Goal: Task Accomplishment & Management: Manage account settings

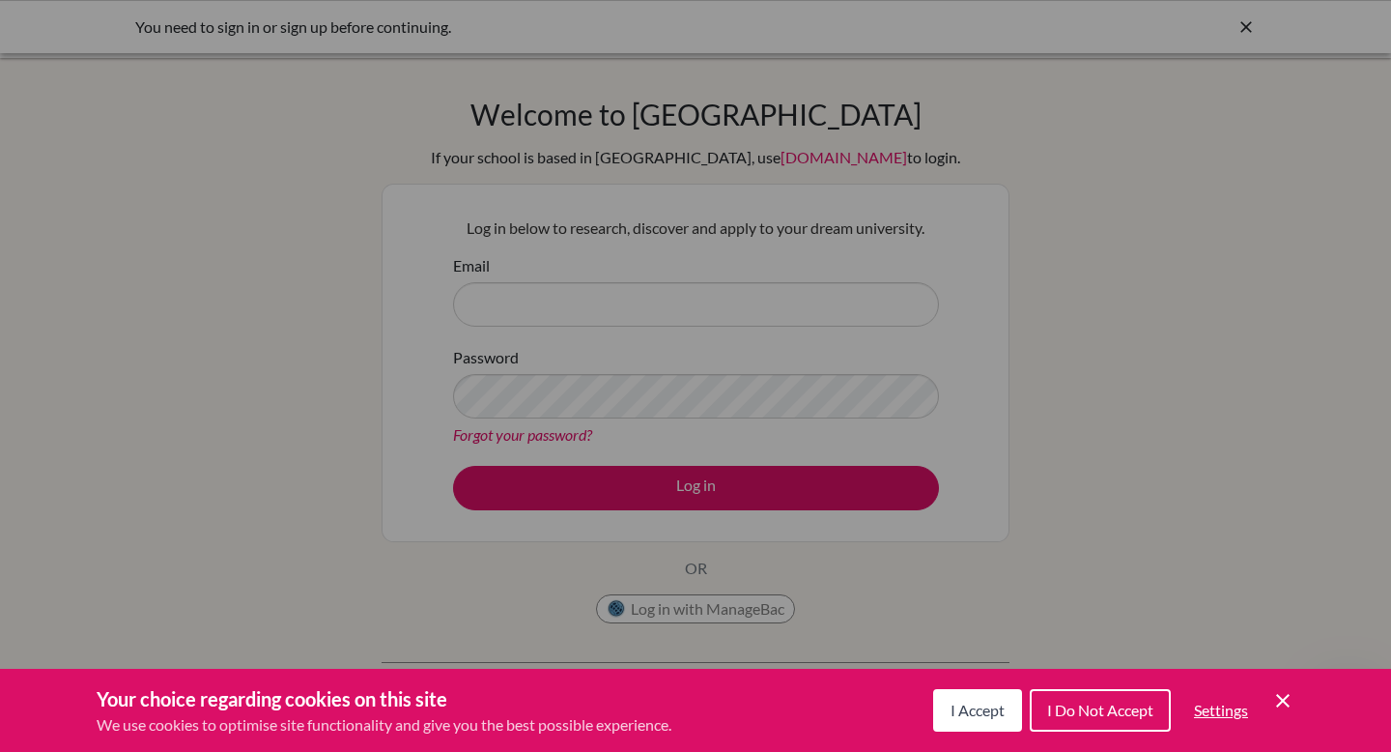
click at [966, 717] on span "I Accept" at bounding box center [978, 710] width 54 height 18
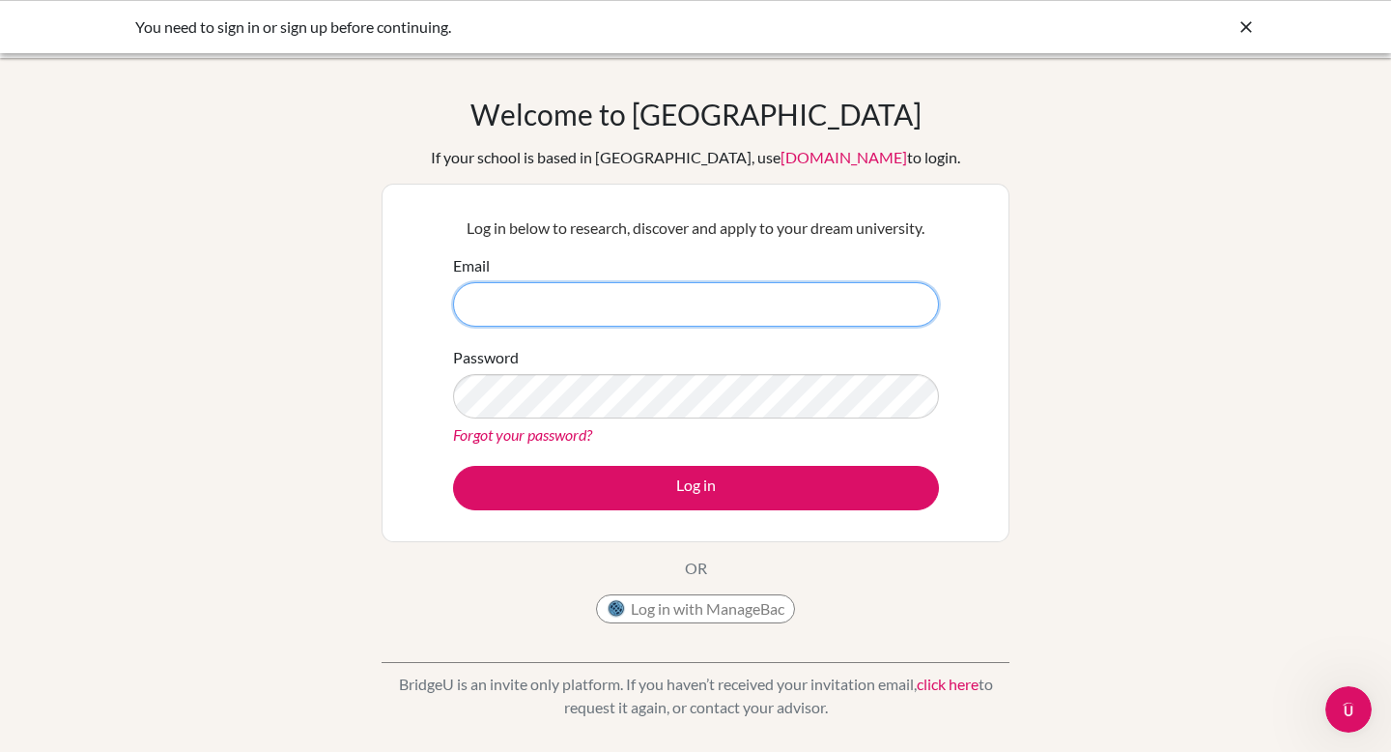
click at [561, 319] on input "Email" at bounding box center [696, 304] width 486 height 44
type input "h"
type input "[EMAIL_ADDRESS][DOMAIN_NAME]"
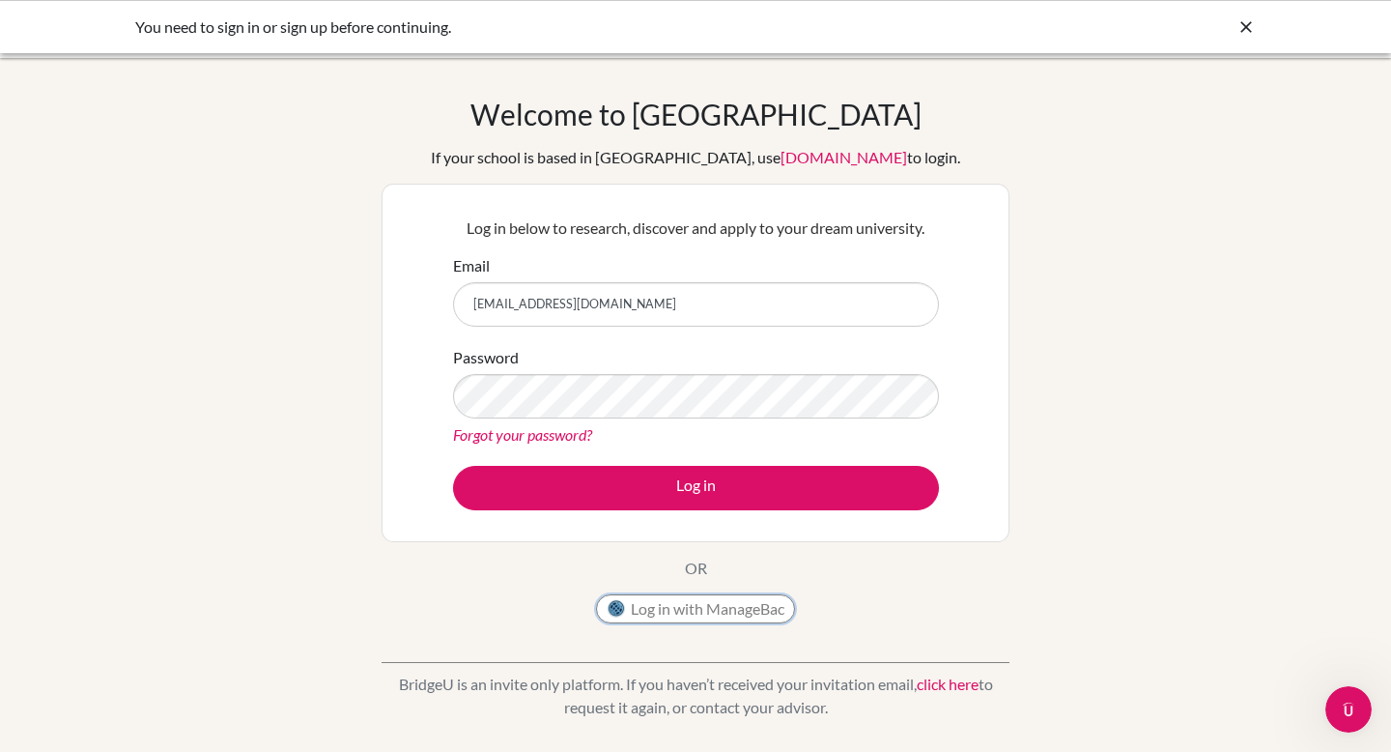
click at [678, 615] on button "Log in with ManageBac" at bounding box center [695, 608] width 199 height 29
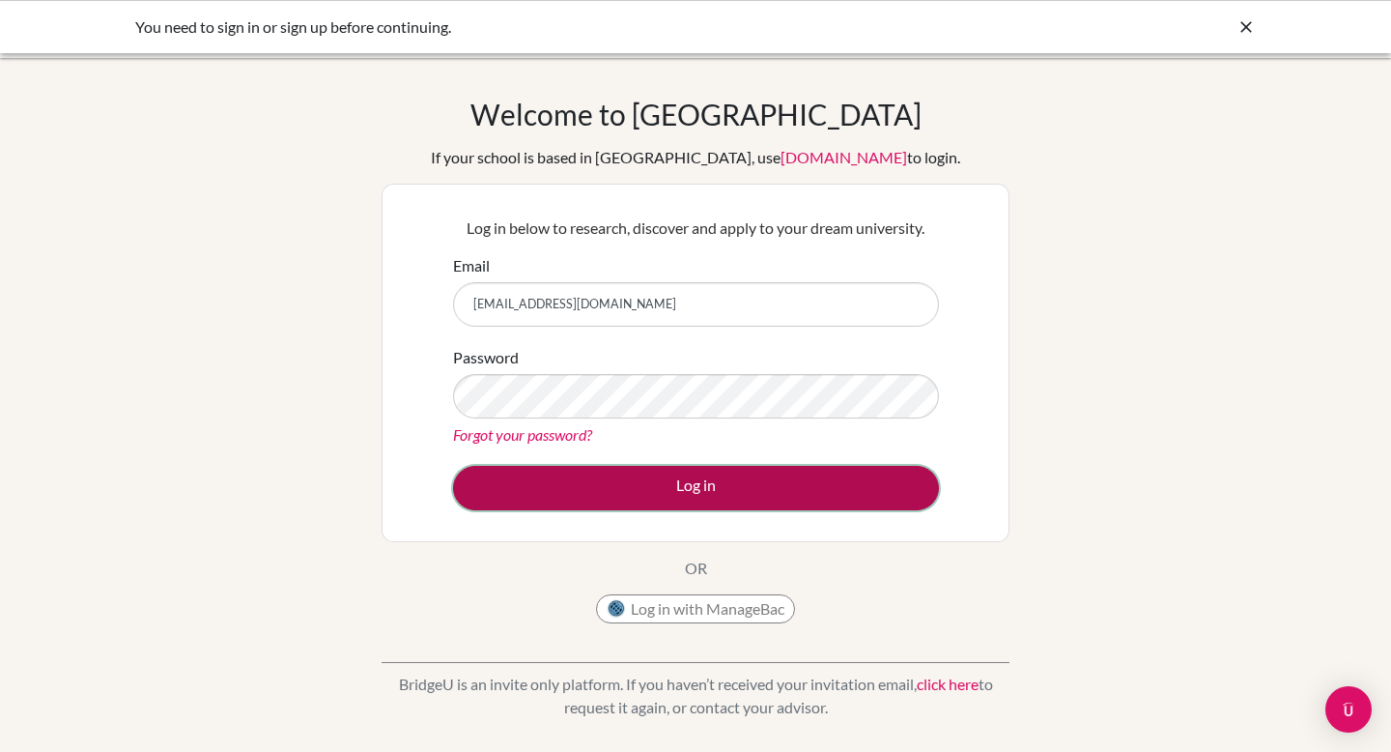
click at [619, 506] on button "Log in" at bounding box center [696, 488] width 486 height 44
